Goal: Communication & Community: Ask a question

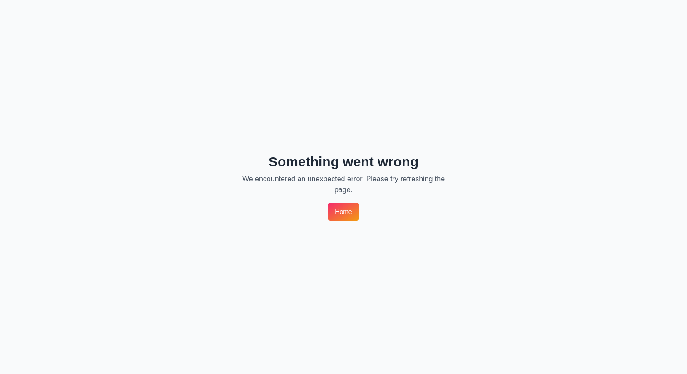
click at [348, 204] on link "Home" at bounding box center [343, 212] width 31 height 18
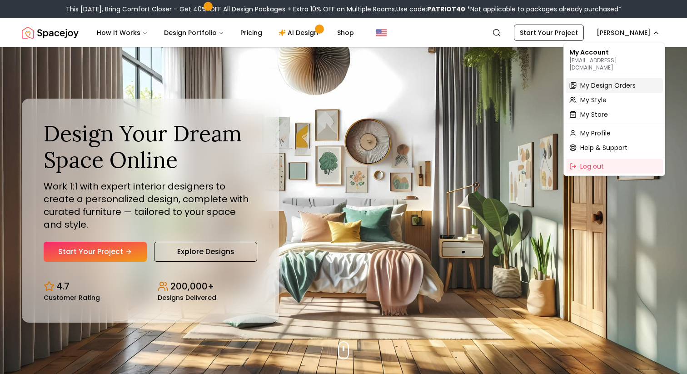
click at [600, 81] on span "My Design Orders" at bounding box center [608, 85] width 55 height 9
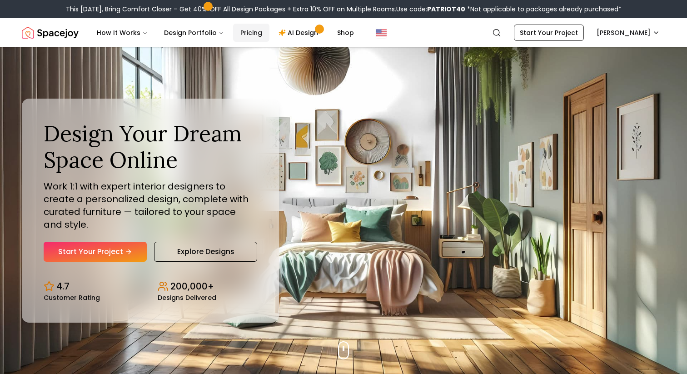
click at [233, 39] on link "Pricing" at bounding box center [251, 33] width 36 height 18
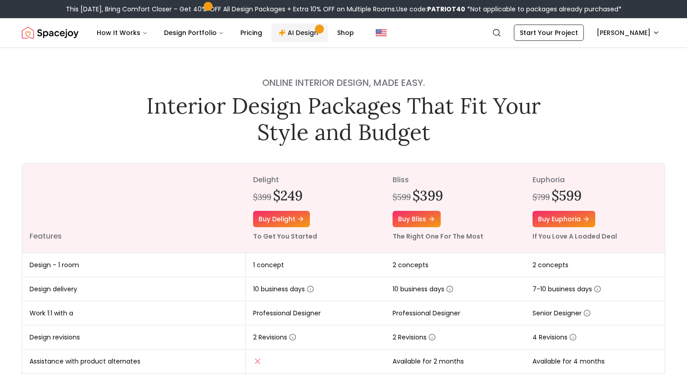
click at [291, 39] on link "AI Design" at bounding box center [299, 33] width 57 height 18
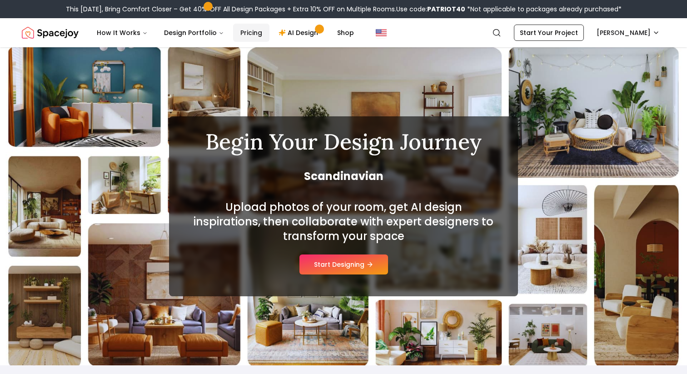
click at [240, 26] on link "Pricing" at bounding box center [251, 33] width 36 height 18
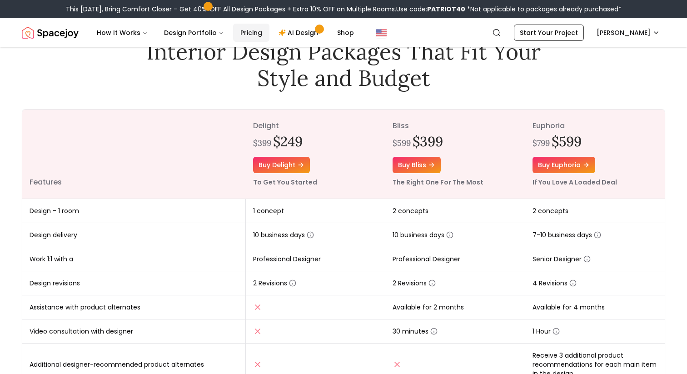
scroll to position [59, 0]
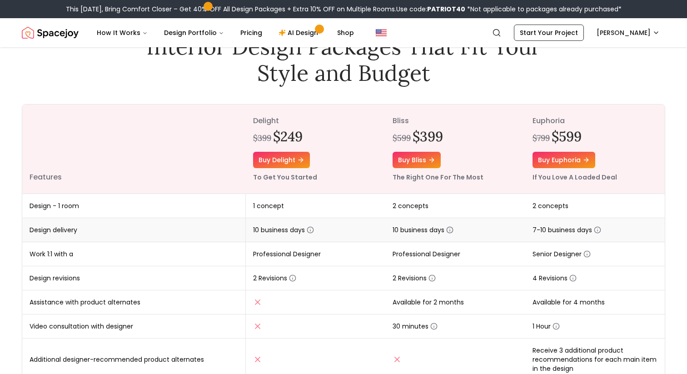
click at [452, 229] on icon "button" at bounding box center [449, 229] width 7 height 7
click at [468, 227] on td "10 business days" at bounding box center [456, 230] width 140 height 24
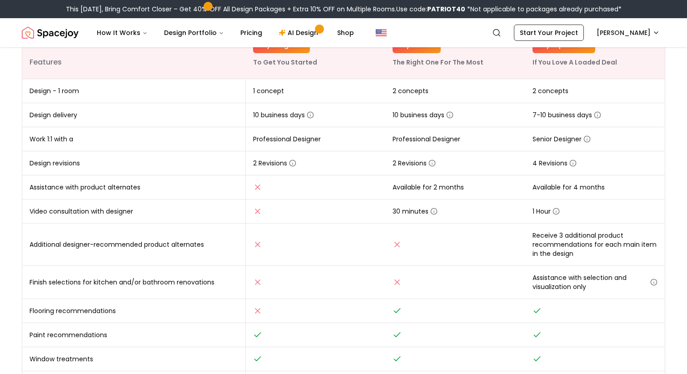
scroll to position [0, 0]
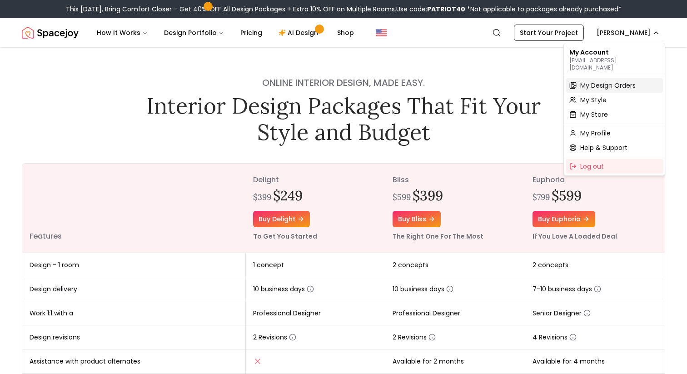
click at [599, 81] on span "My Design Orders" at bounding box center [608, 85] width 55 height 9
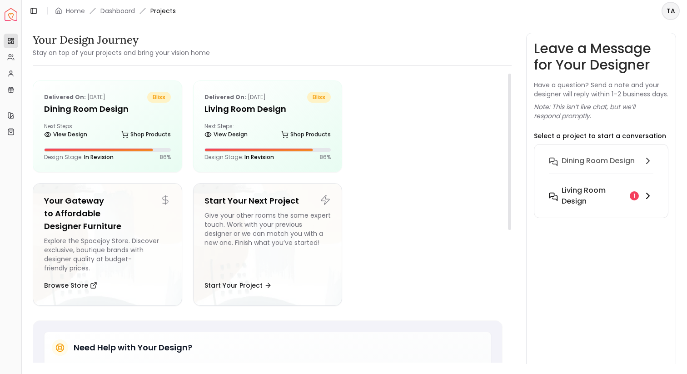
click at [574, 207] on h6 "Living Room design" at bounding box center [594, 196] width 65 height 22
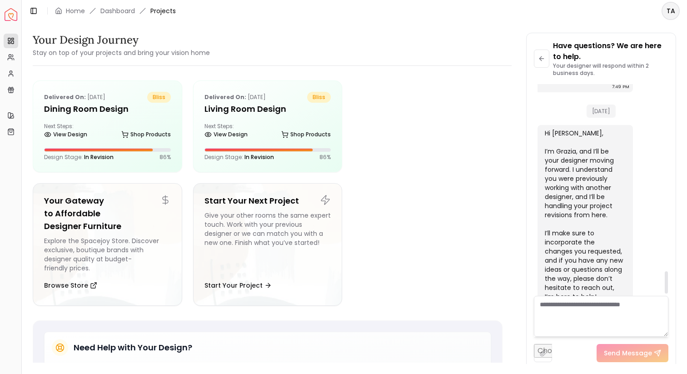
scroll to position [1789, 0]
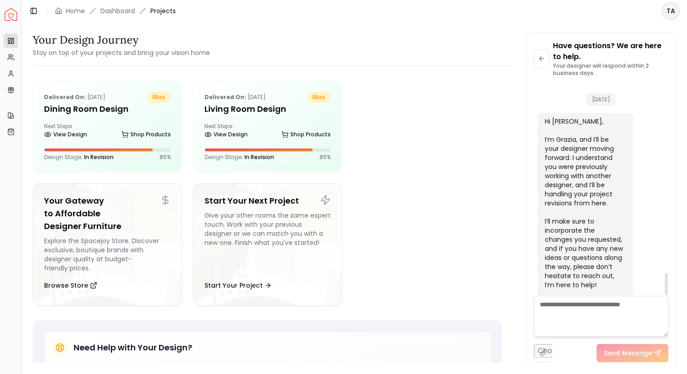
click at [583, 306] on textarea at bounding box center [601, 316] width 135 height 41
type textarea "**********"
click at [606, 359] on button "Send Message" at bounding box center [633, 353] width 72 height 18
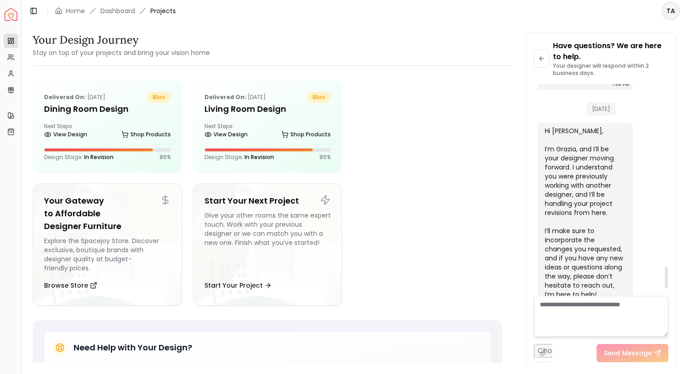
scroll to position [1768, 0]
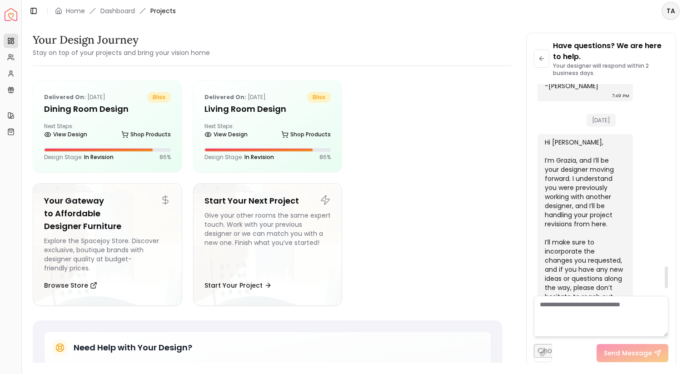
click at [585, 162] on div "Hi Tariq, I’m Grazia, and I’ll be your designer moving forward. I understand yo…" at bounding box center [584, 238] width 79 height 200
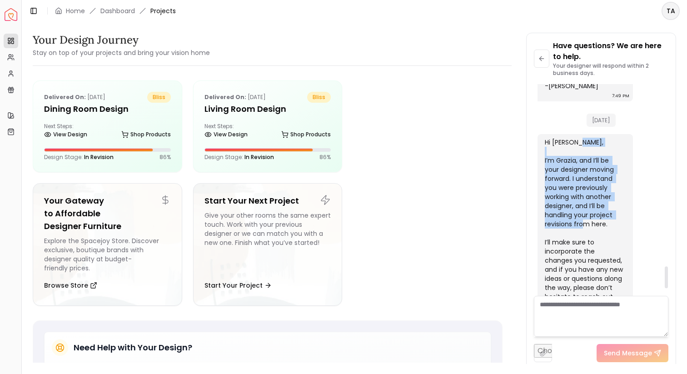
click at [585, 162] on div "Hi Tariq, I’m Grazia, and I’ll be your designer moving forward. I understand yo…" at bounding box center [584, 238] width 79 height 200
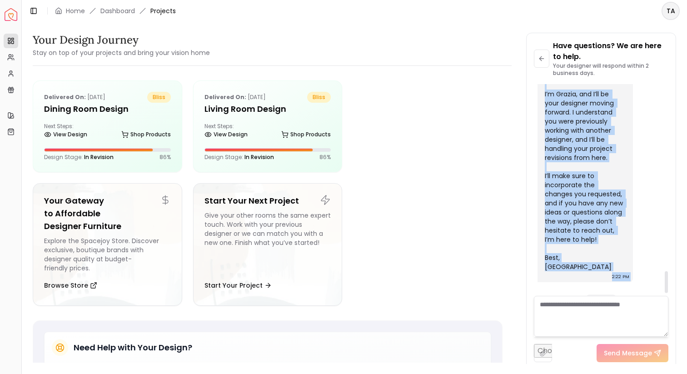
scroll to position [1836, 0]
drag, startPoint x: 545, startPoint y: 102, endPoint x: 569, endPoint y: 236, distance: 136.3
click at [569, 236] on div "Hi Tariq, I’m Grazia, and I’ll be your designer moving forward. I understand yo…" at bounding box center [585, 173] width 95 height 215
copy div "Hi Tariq, I’m Grazia, and I’ll be your designer moving forward. I understand yo…"
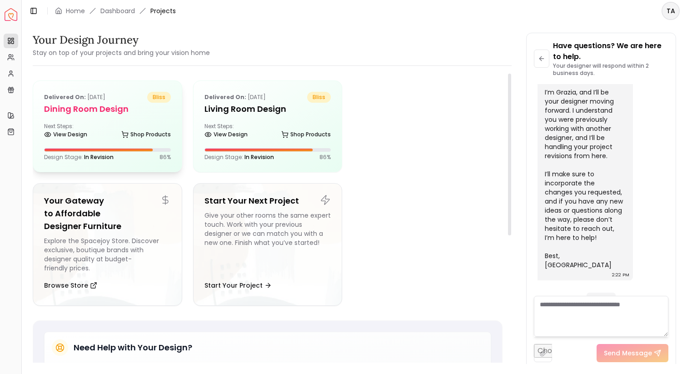
click at [107, 112] on h5 "Dining Room design" at bounding box center [107, 109] width 127 height 13
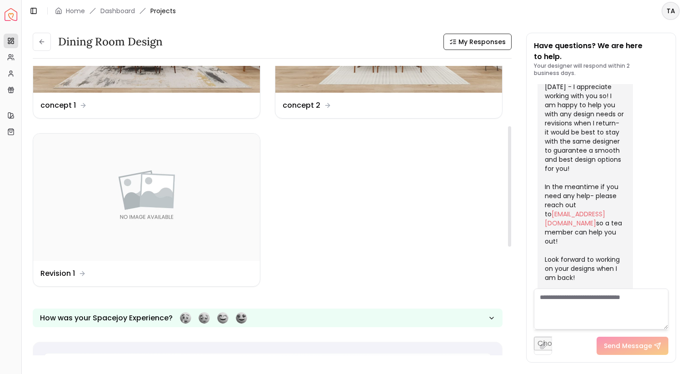
scroll to position [151, 0]
